Goal: Task Accomplishment & Management: Use online tool/utility

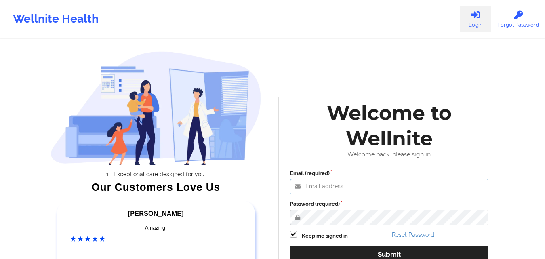
click at [327, 182] on input "Email (required)" at bounding box center [389, 186] width 199 height 15
paste input "[EMAIL_ADDRESS][DOMAIN_NAME]"
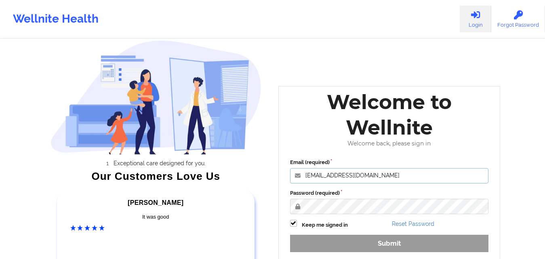
scroll to position [81, 0]
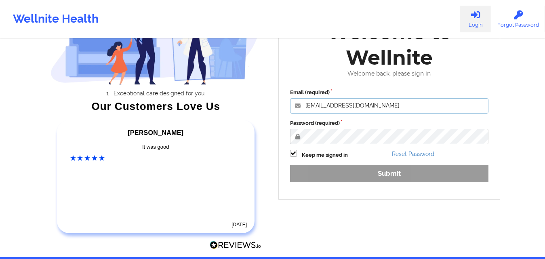
type input "[EMAIL_ADDRESS][DOMAIN_NAME]"
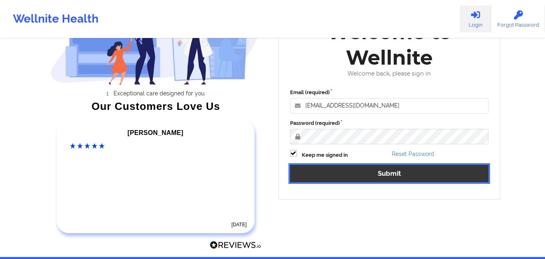
click at [316, 172] on button "Submit" at bounding box center [389, 173] width 199 height 17
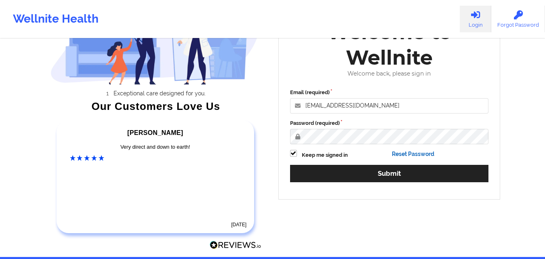
click at [411, 152] on link "Reset Password" at bounding box center [413, 154] width 42 height 6
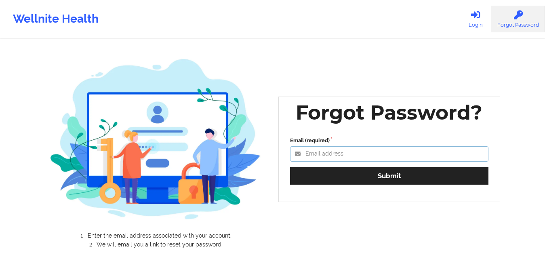
click at [334, 154] on input "Email (required)" at bounding box center [389, 153] width 199 height 15
type input "[EMAIL_ADDRESS][DOMAIN_NAME]"
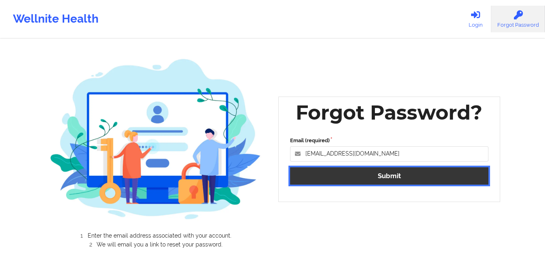
click at [329, 175] on button "Submit" at bounding box center [389, 175] width 199 height 17
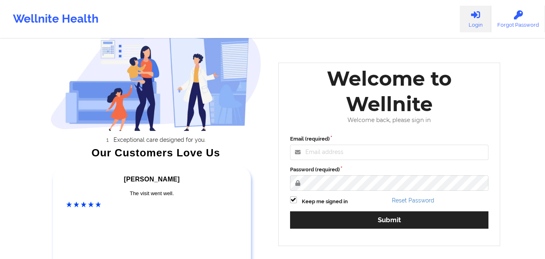
scroll to position [31, 0]
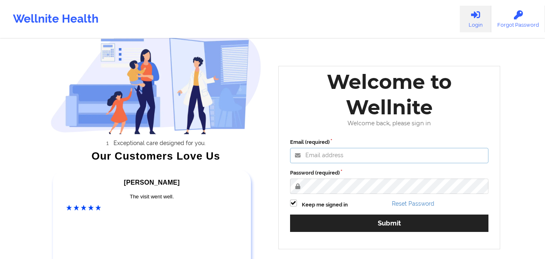
click at [317, 153] on input "Email (required)" at bounding box center [389, 155] width 199 height 15
type input "[EMAIL_ADDRESS][DOMAIN_NAME]"
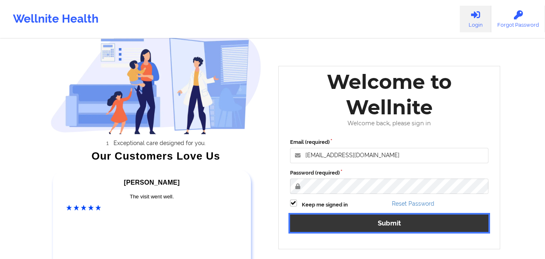
click at [332, 220] on button "Submit" at bounding box center [389, 222] width 199 height 17
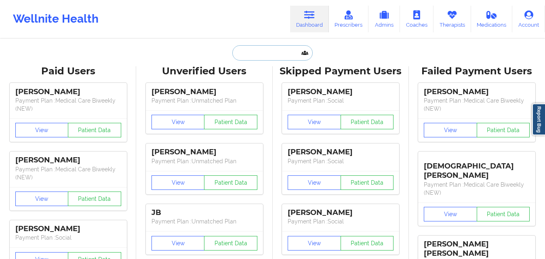
click at [260, 51] on input "text" at bounding box center [272, 52] width 80 height 15
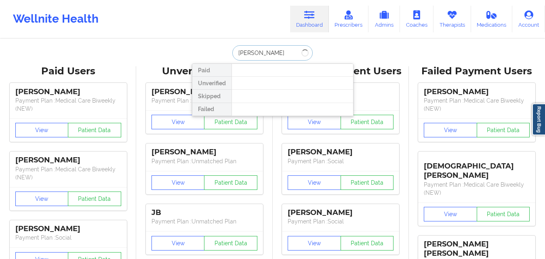
type input "[PERSON_NAME]"
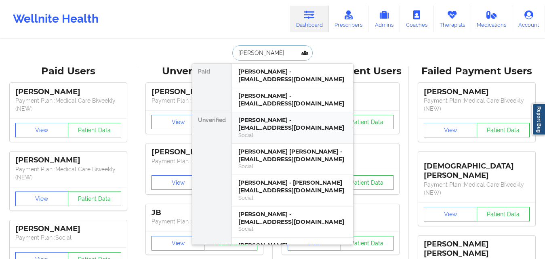
click at [266, 122] on div "[PERSON_NAME] - [EMAIL_ADDRESS][DOMAIN_NAME]" at bounding box center [292, 123] width 108 height 15
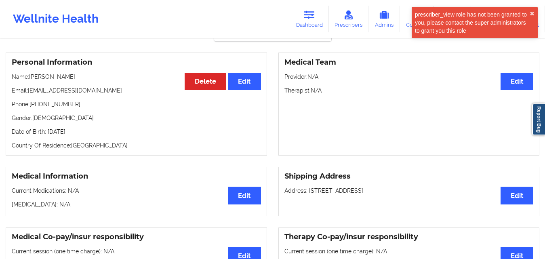
scroll to position [43, 0]
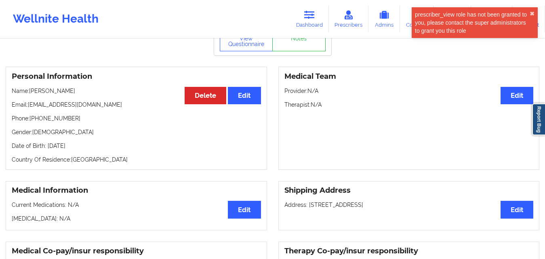
click at [87, 162] on p "Country Of Residence: [DEMOGRAPHIC_DATA]" at bounding box center [136, 159] width 249 height 8
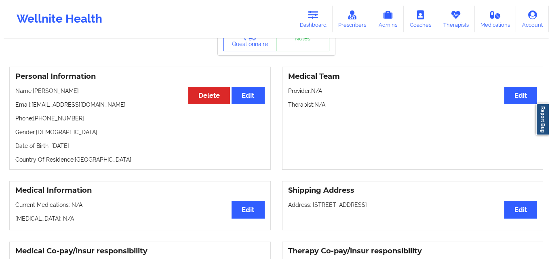
scroll to position [0, 0]
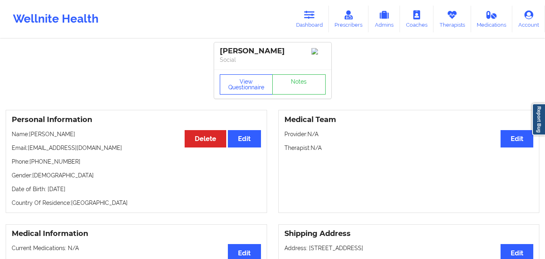
click at [238, 84] on button "View Questionnaire" at bounding box center [246, 84] width 53 height 20
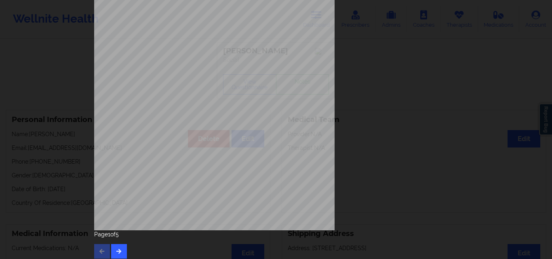
scroll to position [126, 0]
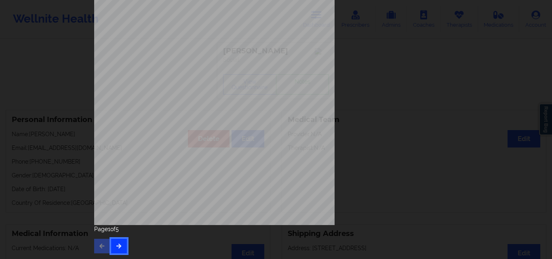
click at [115, 243] on icon "button" at bounding box center [118, 245] width 7 height 5
click at [115, 247] on icon "button" at bounding box center [118, 245] width 7 height 5
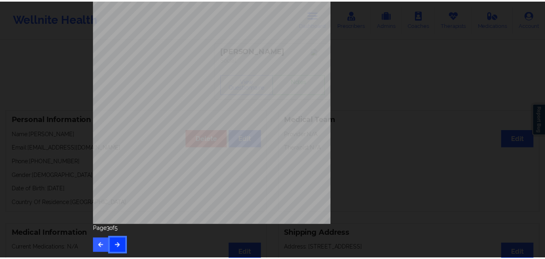
scroll to position [0, 0]
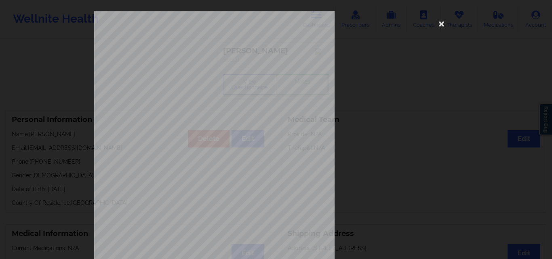
click at [40, 58] on div "Back cover of insurance image Page 3 of 5" at bounding box center [276, 129] width 552 height 259
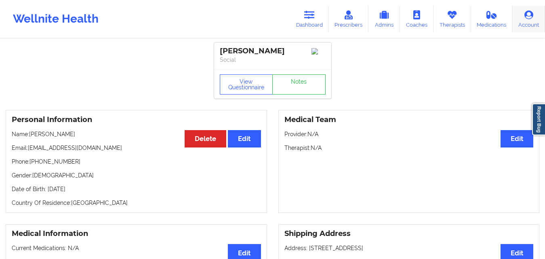
click at [518, 24] on link "Account" at bounding box center [528, 19] width 33 height 27
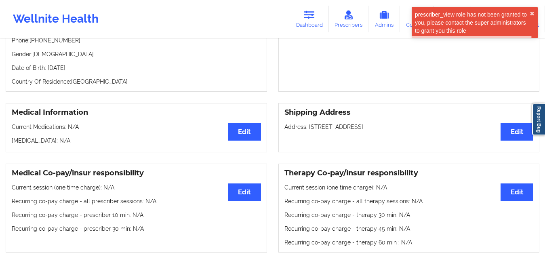
scroll to position [81, 0]
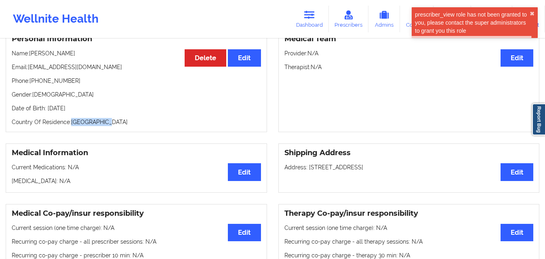
drag, startPoint x: 72, startPoint y: 123, endPoint x: 103, endPoint y: 126, distance: 31.6
click at [103, 126] on p "Country Of Residence: [DEMOGRAPHIC_DATA]" at bounding box center [136, 122] width 249 height 8
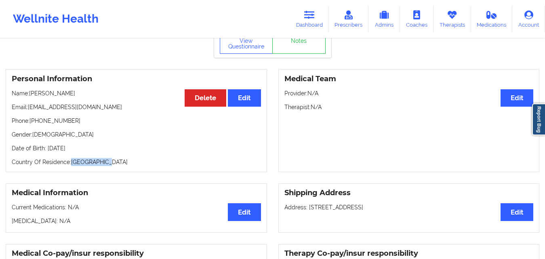
scroll to position [40, 0]
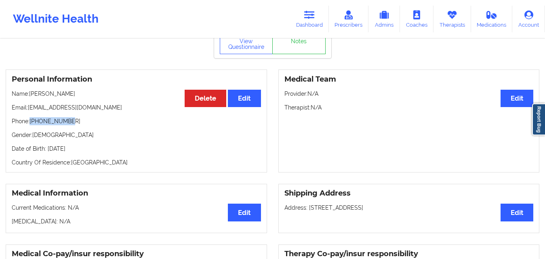
drag, startPoint x: 29, startPoint y: 120, endPoint x: 69, endPoint y: 122, distance: 40.1
click at [69, 122] on p "Phone: [PHONE_NUMBER]" at bounding box center [136, 121] width 249 height 8
click at [83, 81] on h3 "Personal Information" at bounding box center [136, 79] width 249 height 9
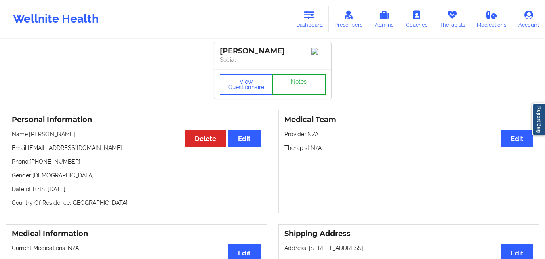
click at [297, 83] on link "Notes" at bounding box center [298, 84] width 53 height 20
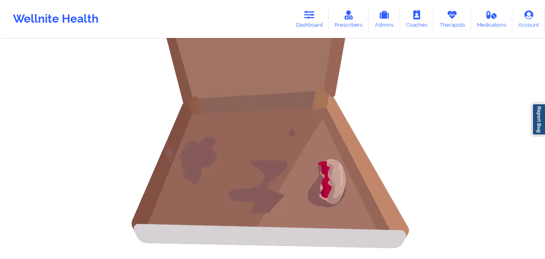
scroll to position [96, 0]
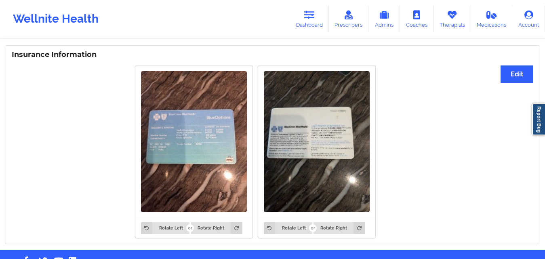
scroll to position [581, 0]
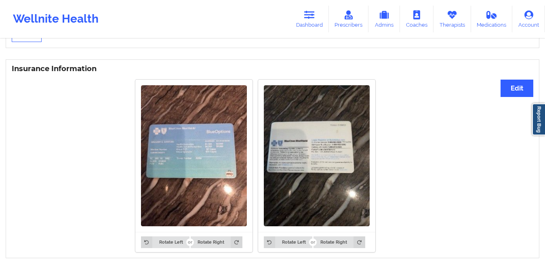
click at [330, 154] on img at bounding box center [317, 155] width 106 height 141
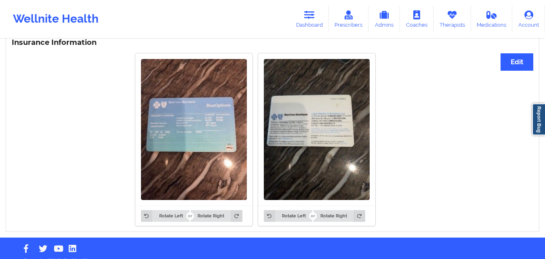
scroll to position [622, 0]
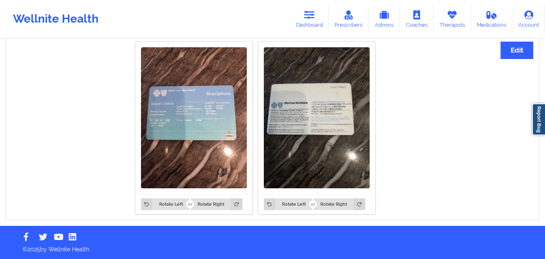
click at [177, 150] on img at bounding box center [194, 117] width 106 height 141
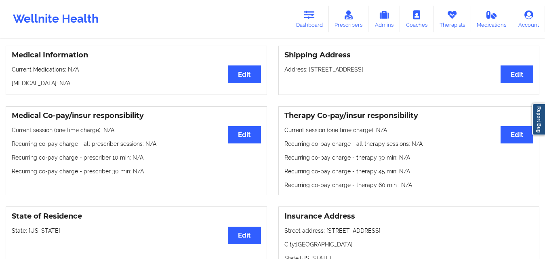
scroll to position [178, 0]
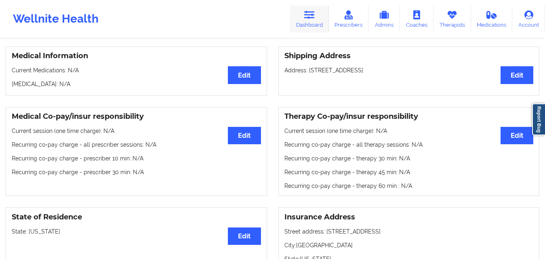
click at [303, 25] on link "Dashboard" at bounding box center [309, 19] width 39 height 27
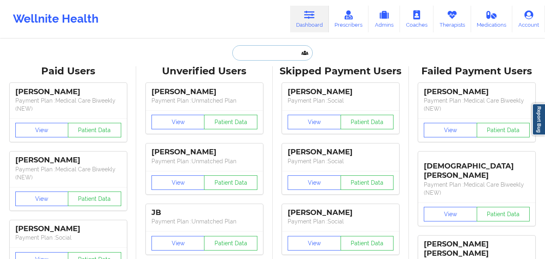
click at [259, 49] on input "text" at bounding box center [272, 52] width 80 height 15
click at [233, 52] on input "text" at bounding box center [272, 52] width 80 height 15
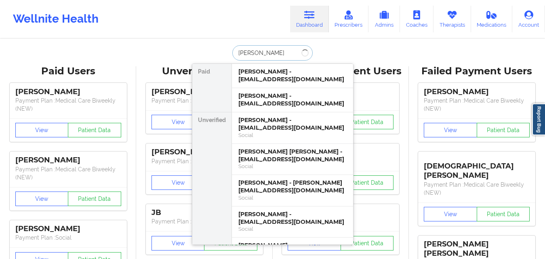
type input "[PERSON_NAME]"
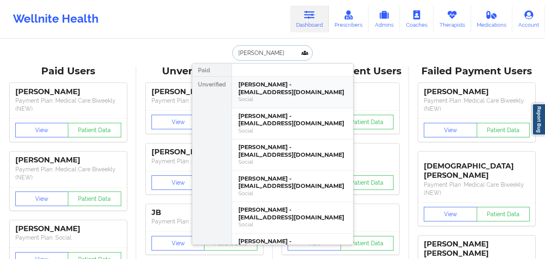
click at [234, 88] on div "[PERSON_NAME] - [EMAIL_ADDRESS][DOMAIN_NAME] Social" at bounding box center [292, 92] width 121 height 31
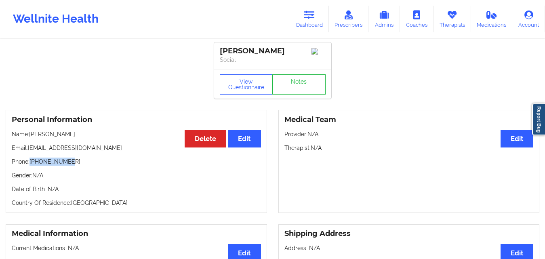
drag, startPoint x: 30, startPoint y: 164, endPoint x: 80, endPoint y: 162, distance: 49.3
click at [80, 162] on p "Phone: [PHONE_NUMBER]" at bounding box center [136, 161] width 249 height 8
